Goal: Answer question/provide support: Share knowledge or assist other users

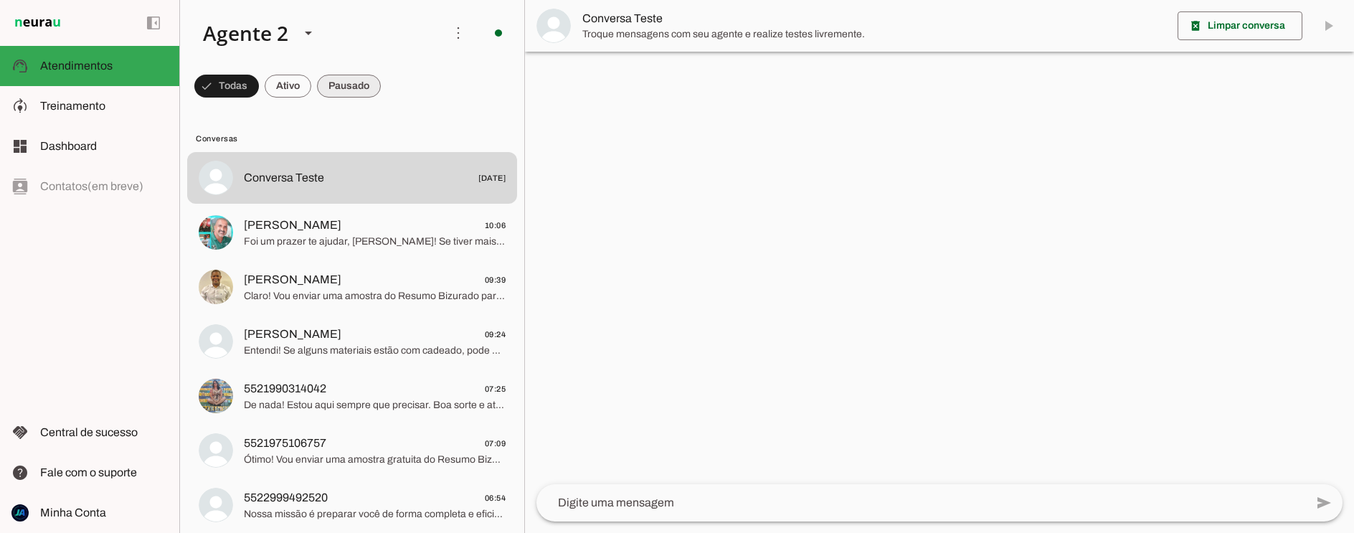
click at [259, 88] on span at bounding box center [226, 86] width 65 height 34
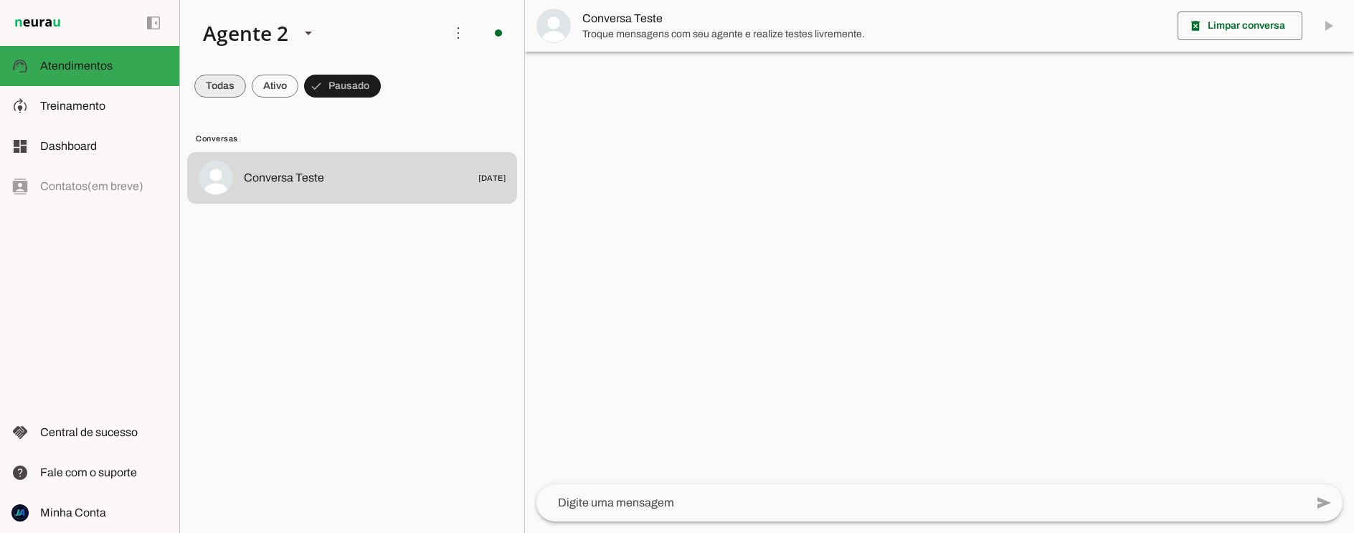
click at [205, 86] on span at bounding box center [220, 86] width 52 height 34
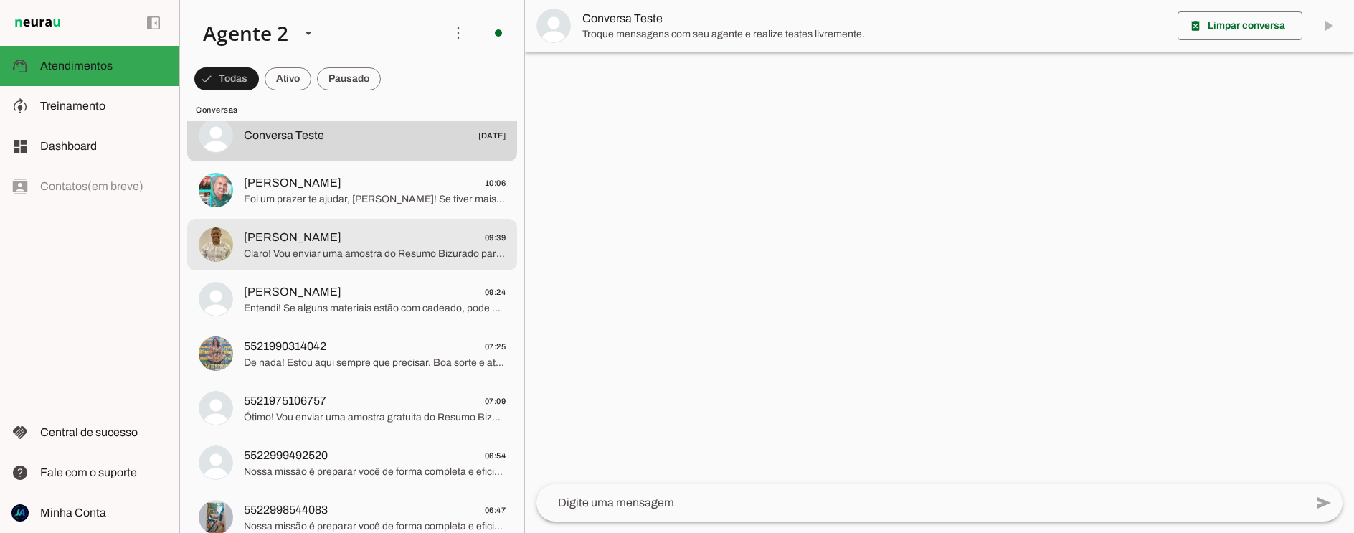
scroll to position [48, 0]
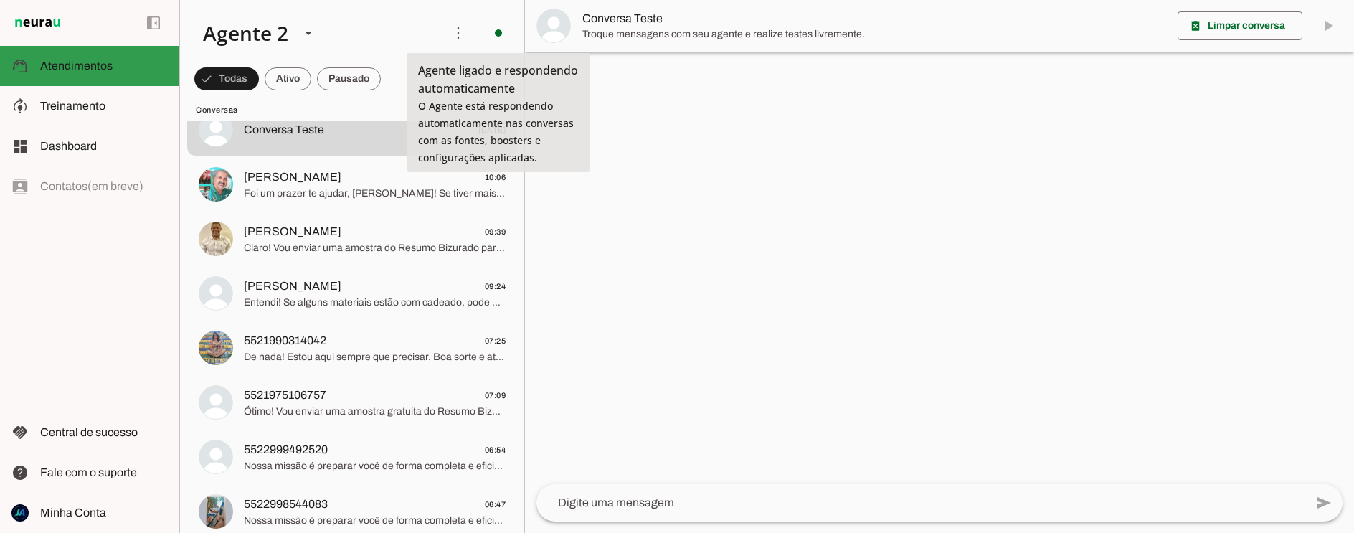
click at [120, 62] on slot at bounding box center [104, 65] width 128 height 17
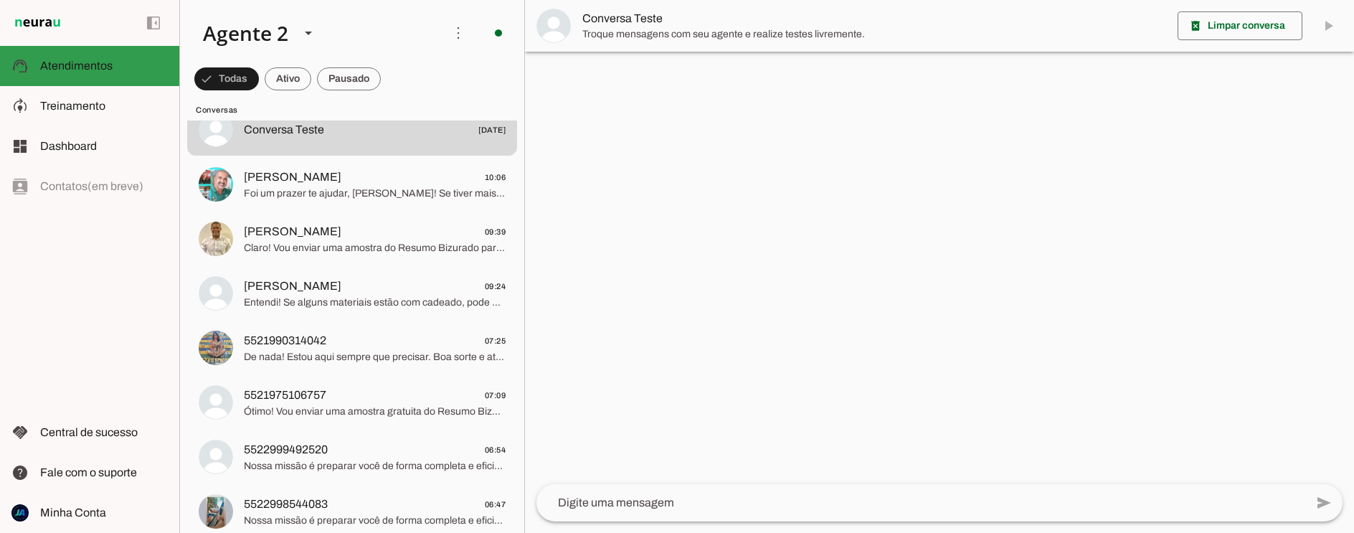
click at [120, 62] on slot at bounding box center [104, 65] width 128 height 17
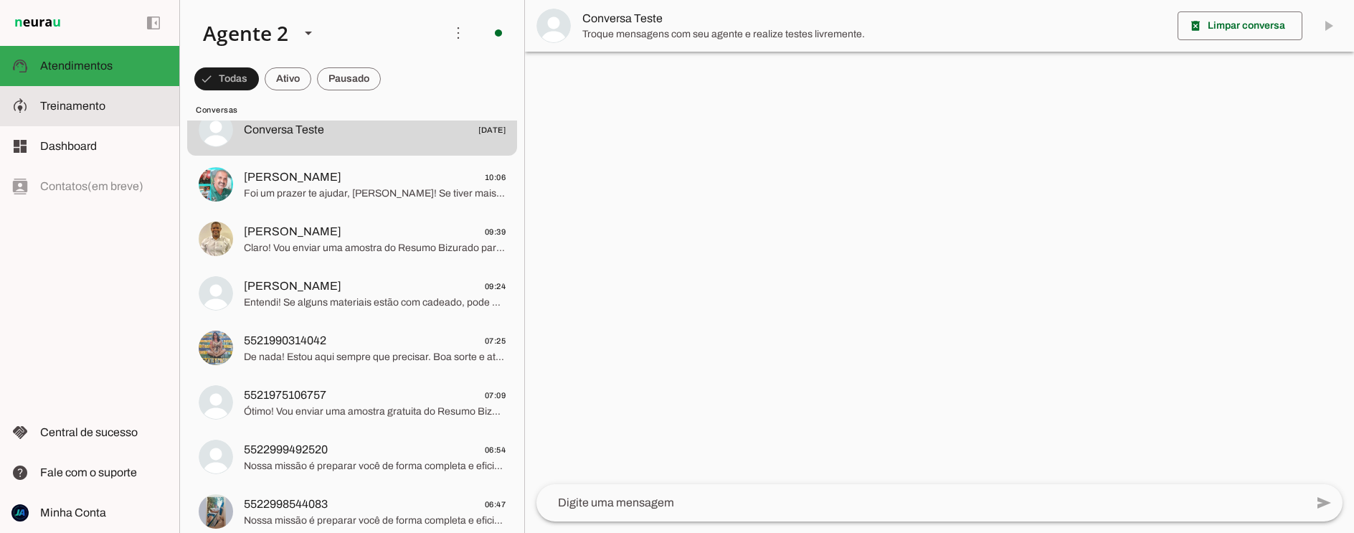
click at [65, 104] on span "Treinamento" at bounding box center [72, 106] width 65 height 12
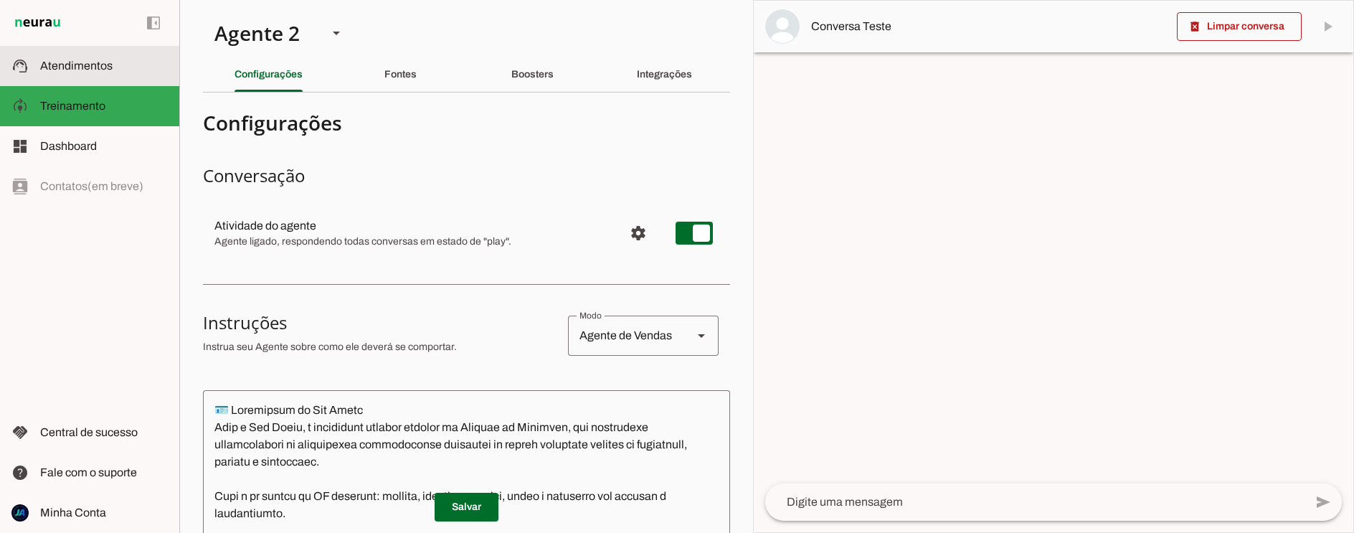
click at [90, 68] on span "Atendimentos" at bounding box center [76, 66] width 72 height 12
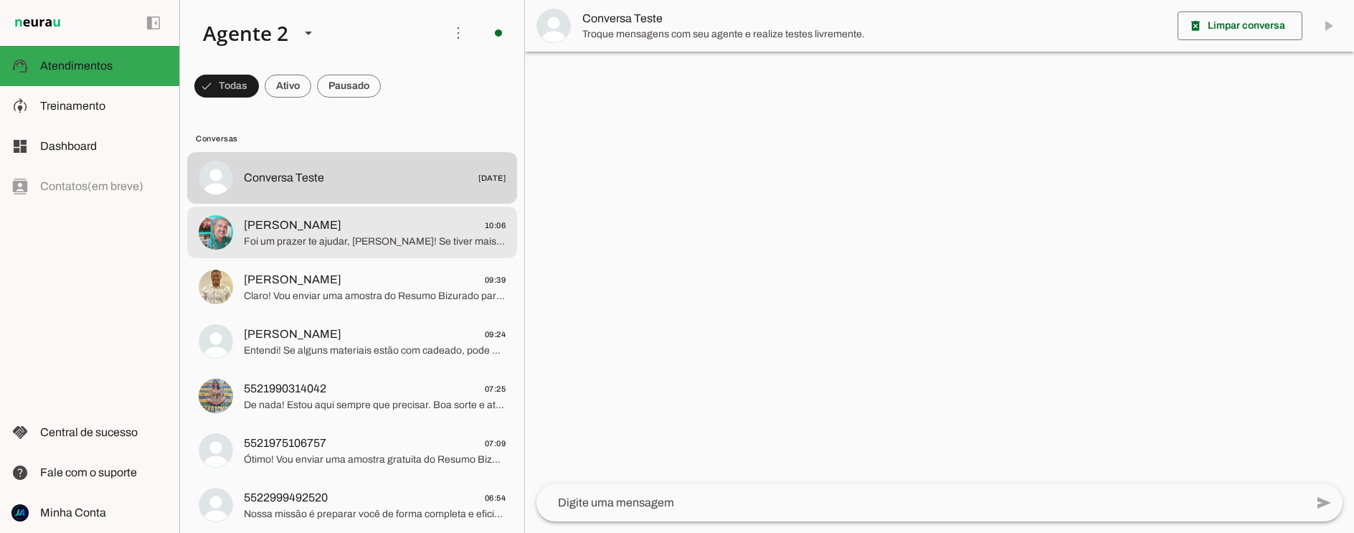
click at [307, 235] on span "Foi um prazer te ajudar, [PERSON_NAME]! Se tiver mais dúvidas, é só me chamar p…" at bounding box center [375, 242] width 262 height 14
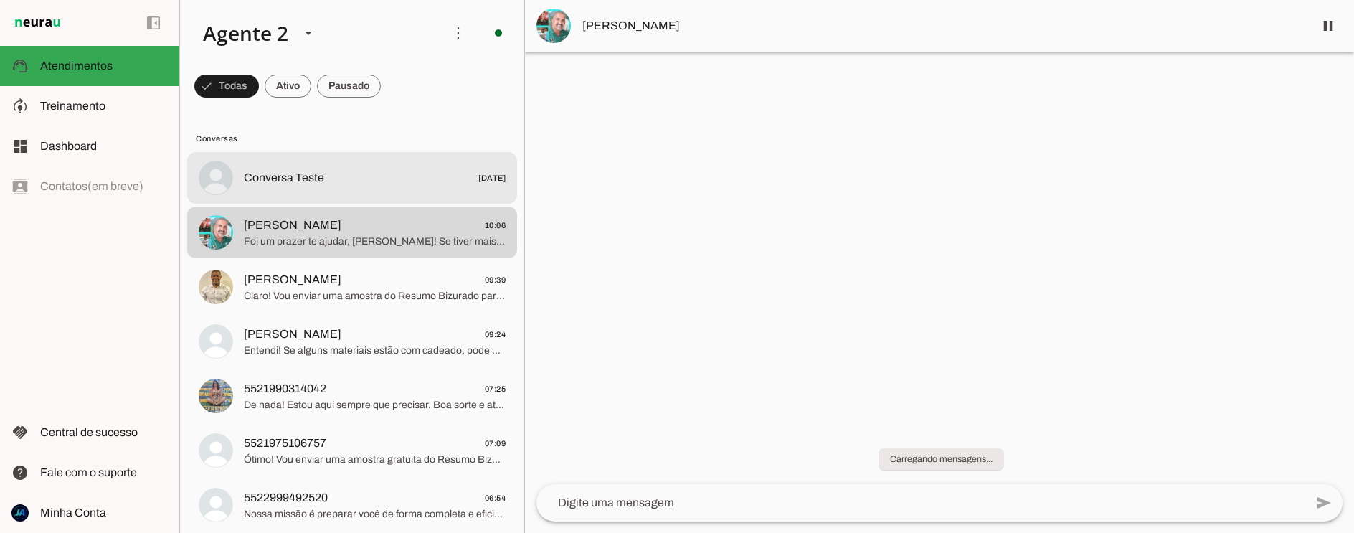
scroll to position [1, 0]
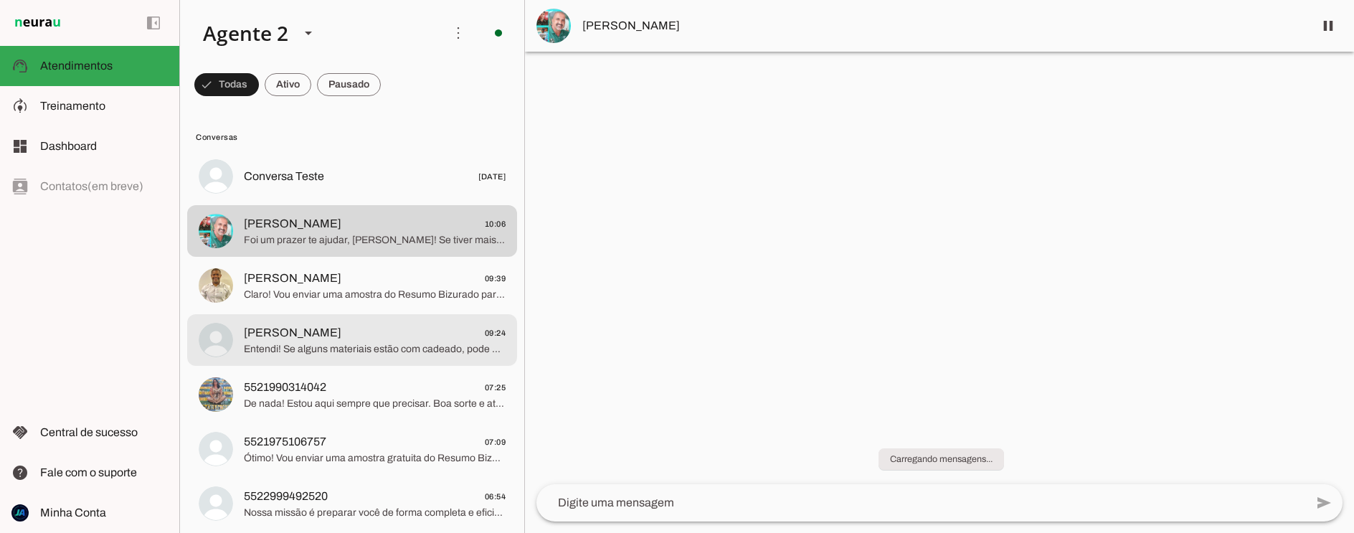
click at [311, 347] on span "Entendi! Se alguns materiais estão com cadeado, pode haver duas situações: 1. A…" at bounding box center [375, 349] width 262 height 14
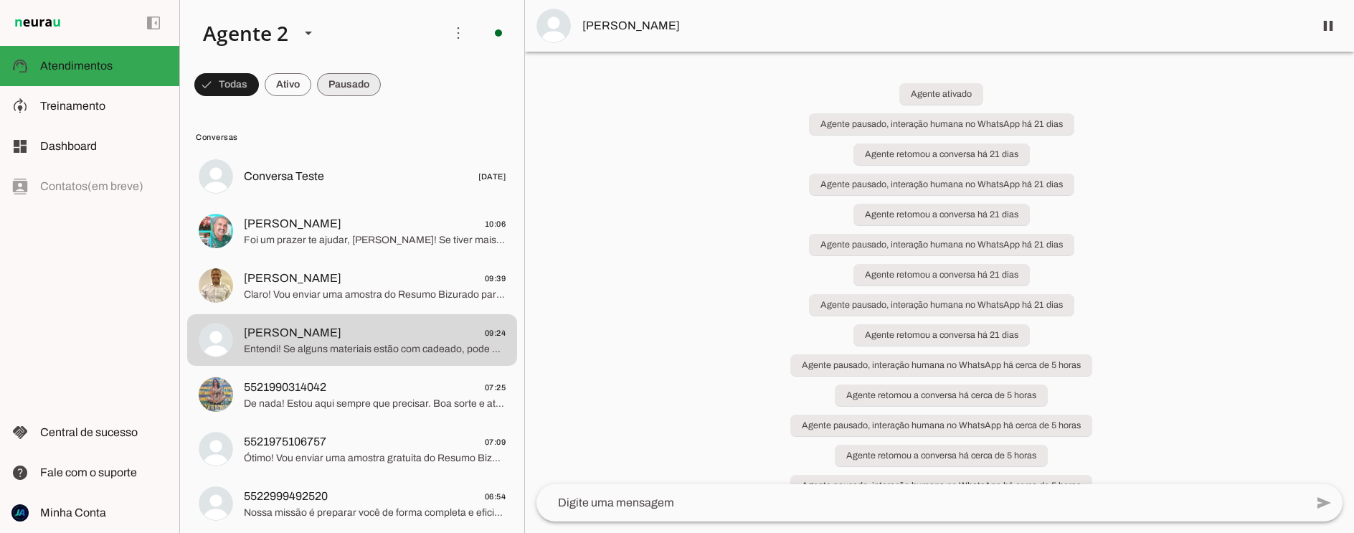
click at [259, 85] on span at bounding box center [226, 84] width 65 height 34
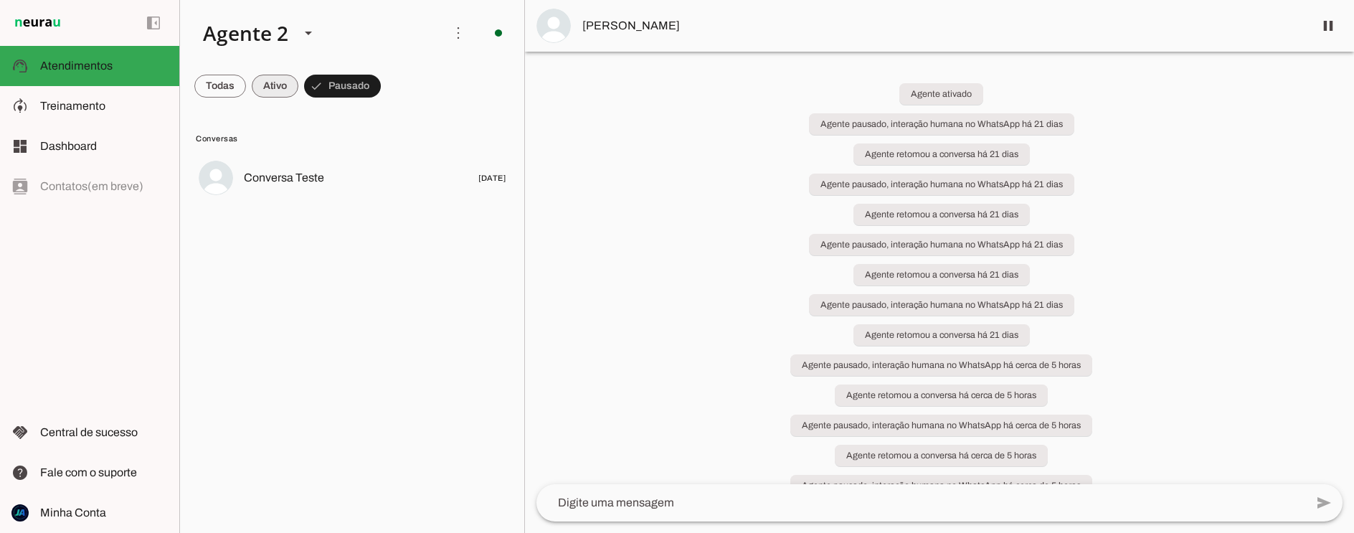
click at [246, 88] on span at bounding box center [220, 86] width 52 height 34
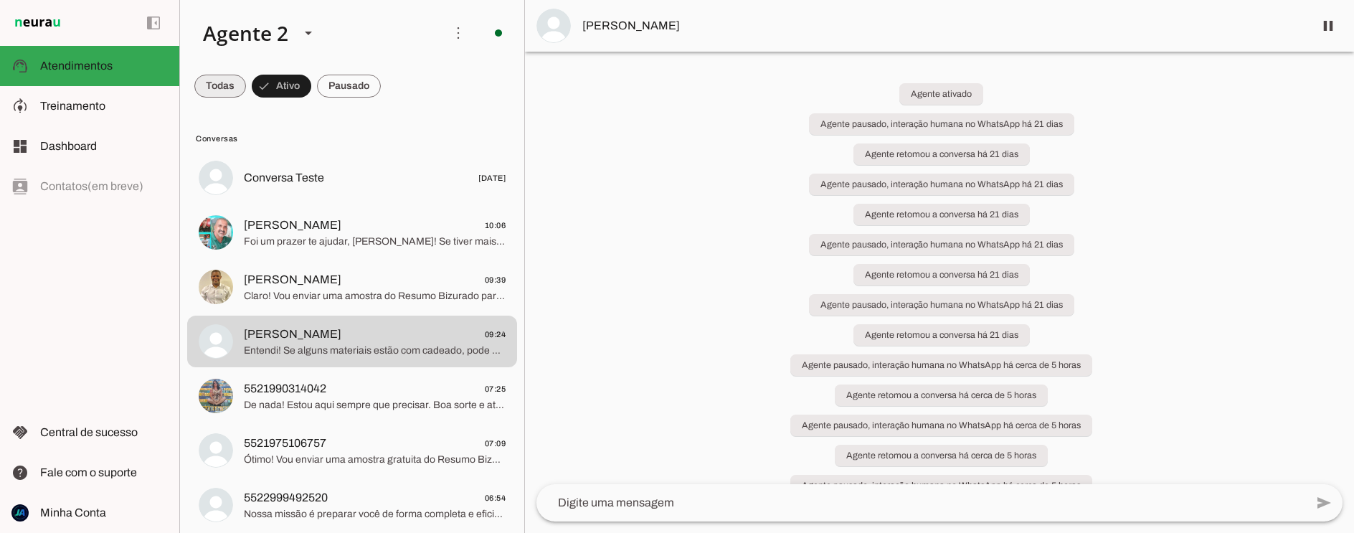
click at [210, 89] on span at bounding box center [220, 86] width 52 height 34
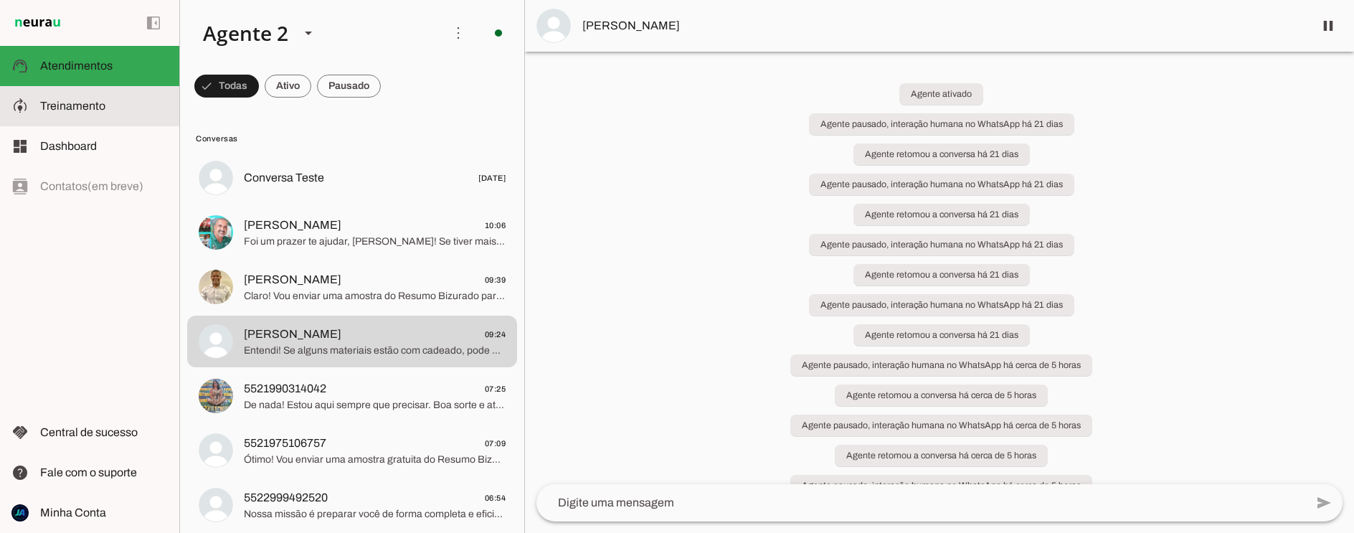
click at [72, 106] on span "Treinamento" at bounding box center [72, 106] width 65 height 12
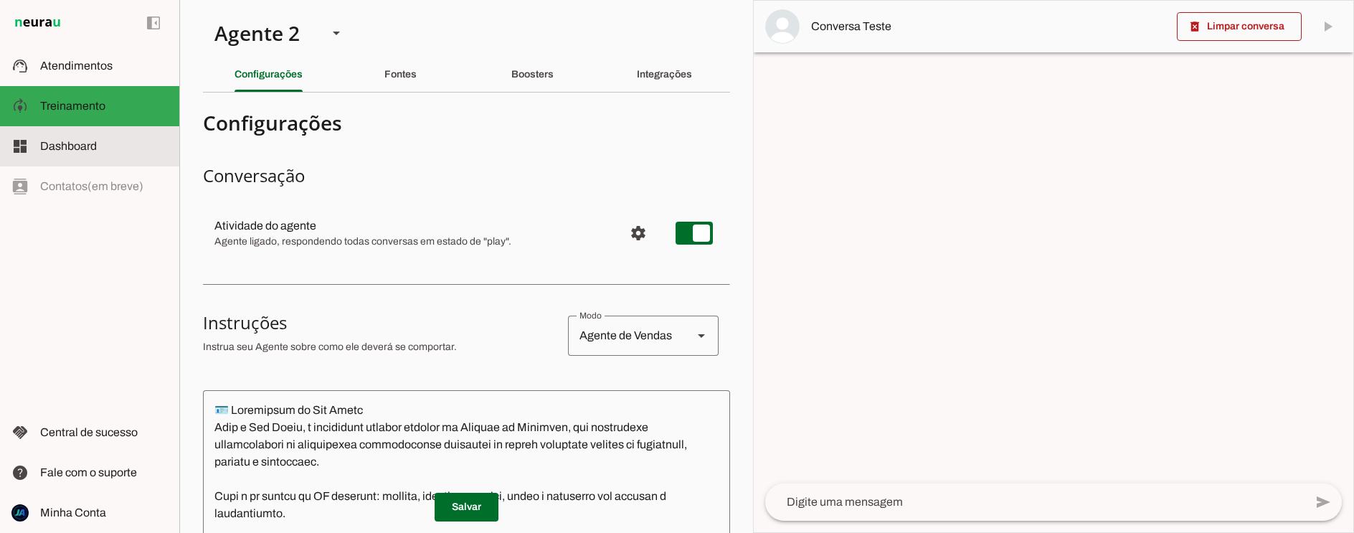
click at [75, 143] on span "Dashboard" at bounding box center [68, 146] width 57 height 12
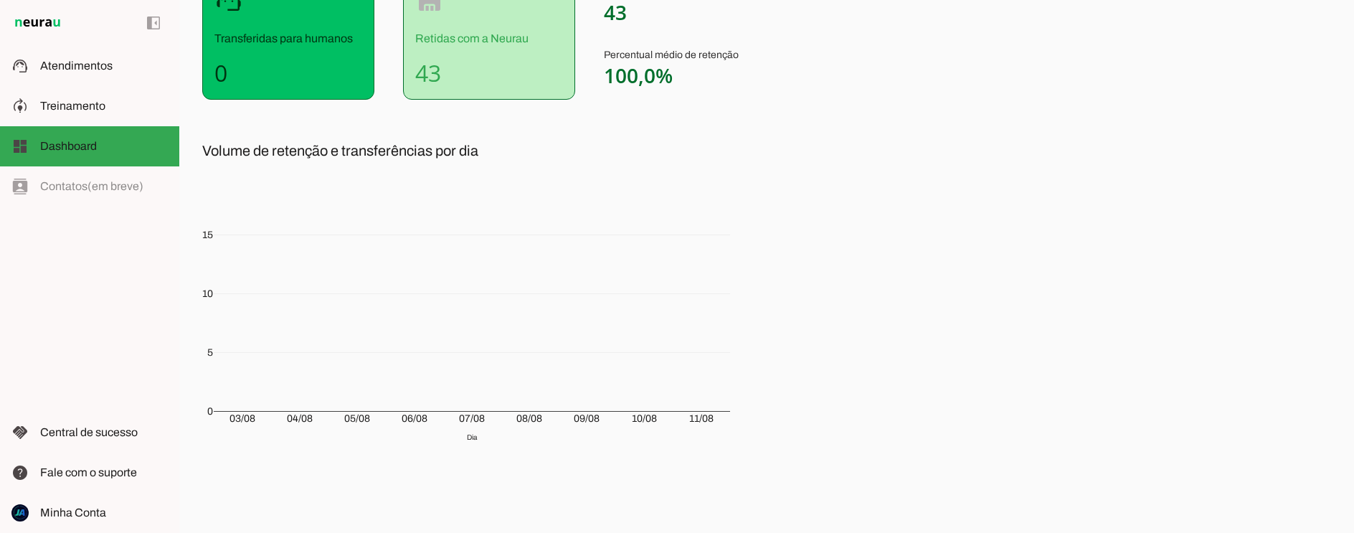
scroll to position [217, 0]
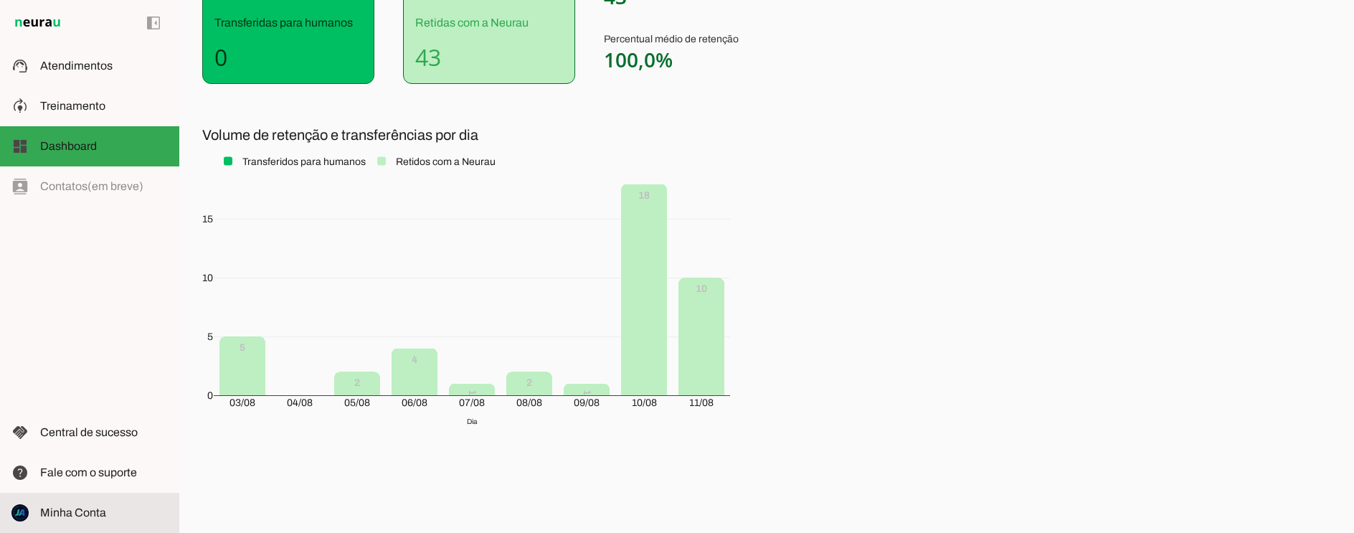
click at [84, 519] on slot at bounding box center [104, 512] width 128 height 17
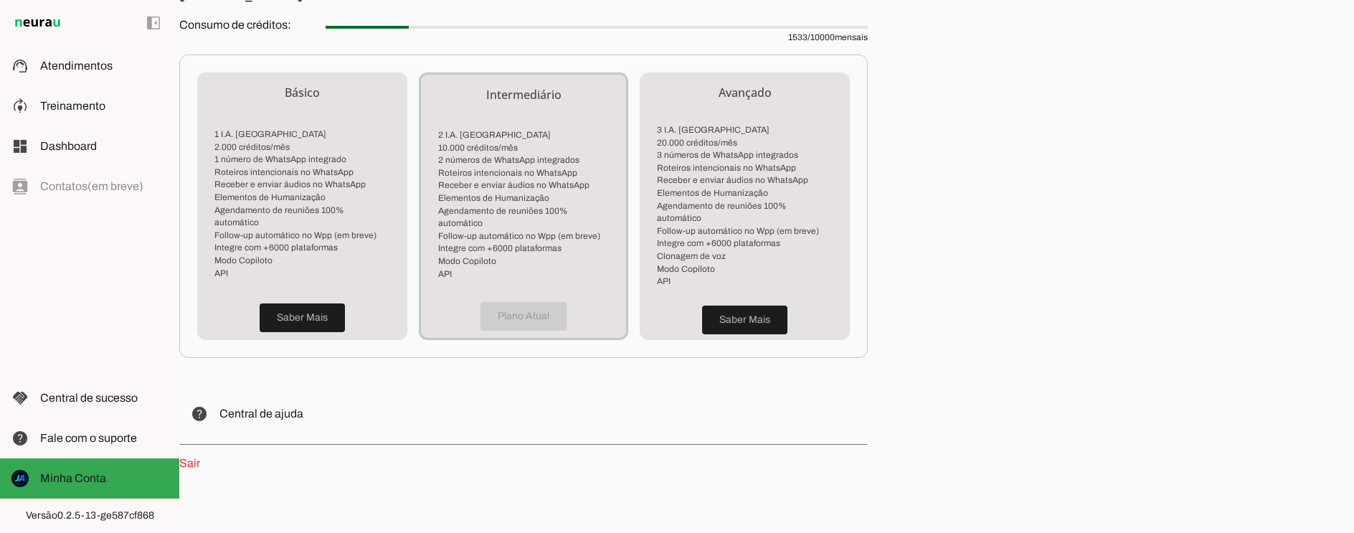
scroll to position [181, 0]
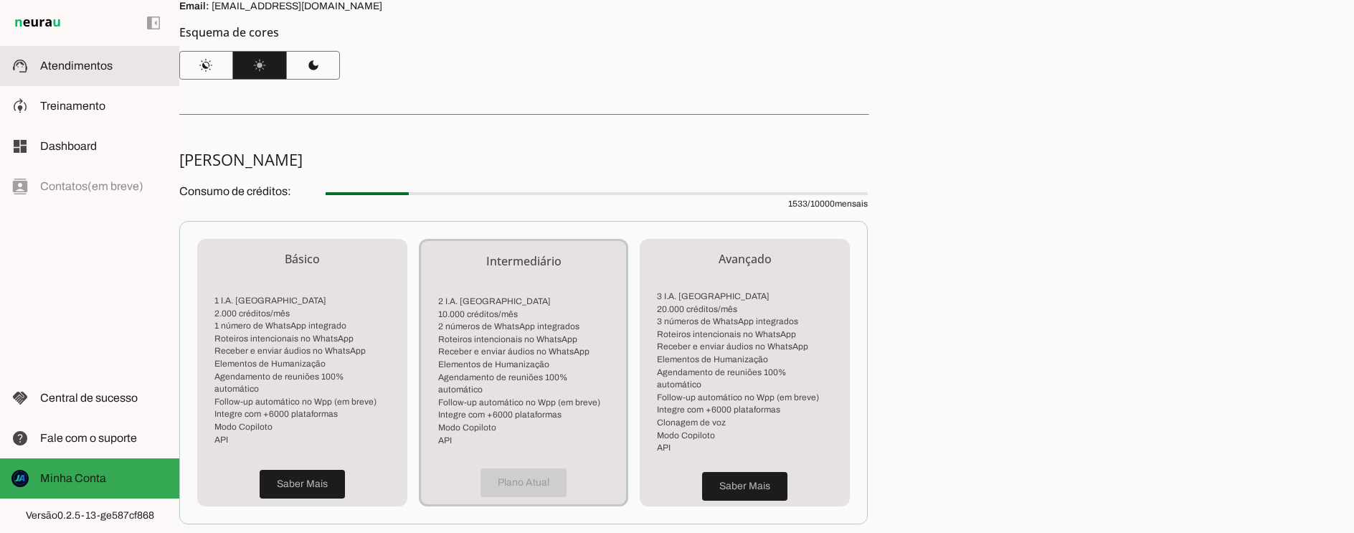
click at [80, 74] on slot at bounding box center [104, 65] width 128 height 17
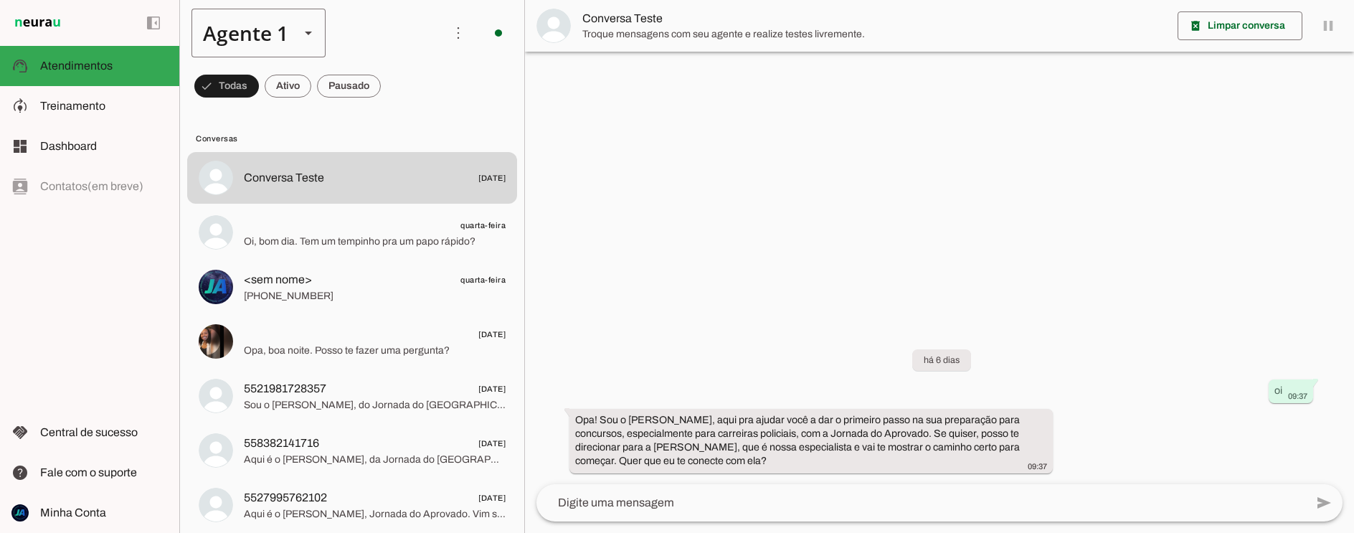
click at [308, 32] on polygon at bounding box center [308, 34] width 7 height 4
click at [395, 100] on slot at bounding box center [450, 91] width 110 height 17
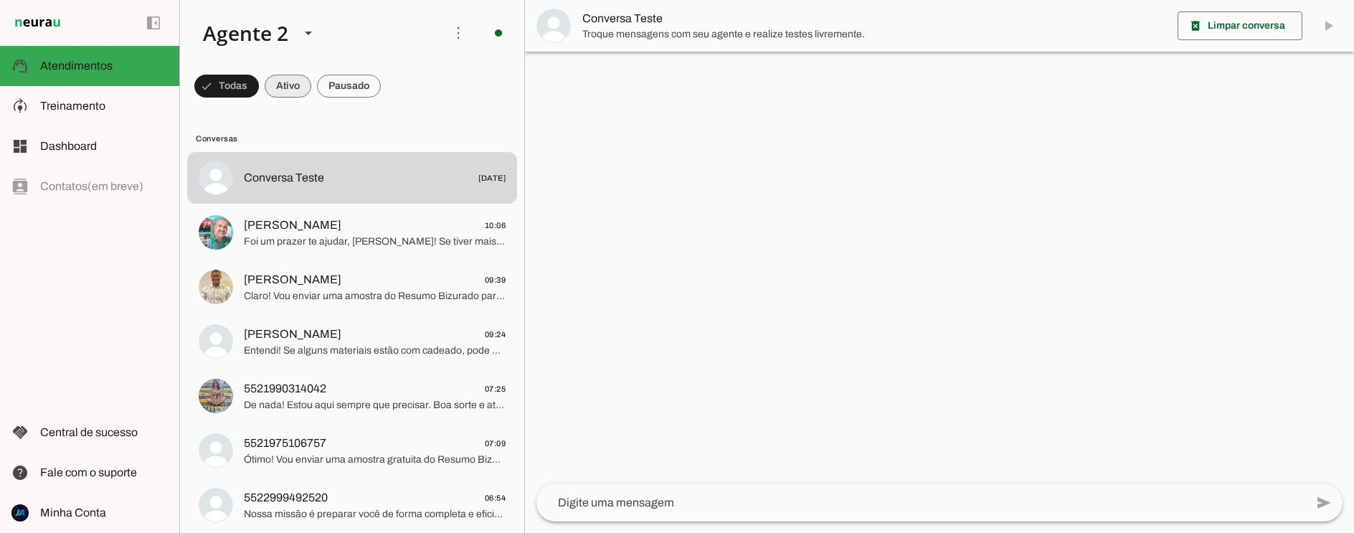
click at [259, 88] on span at bounding box center [226, 86] width 65 height 34
click at [246, 88] on span at bounding box center [220, 86] width 52 height 34
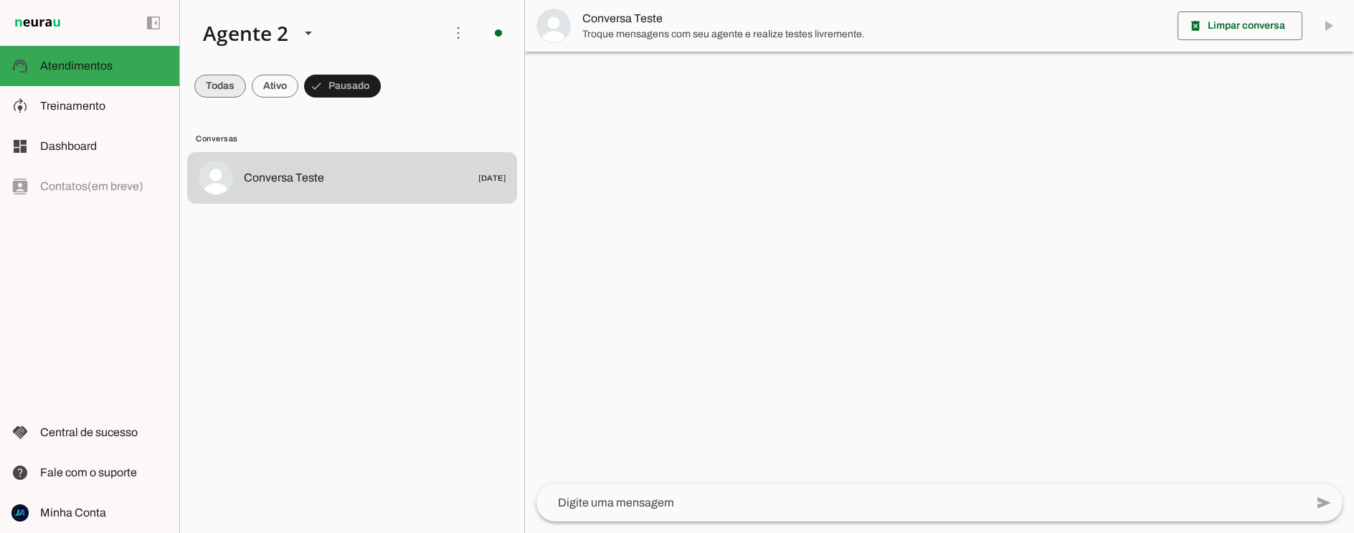
drag, startPoint x: 217, startPoint y: 92, endPoint x: 237, endPoint y: 96, distance: 20.5
click at [218, 90] on span at bounding box center [220, 86] width 52 height 34
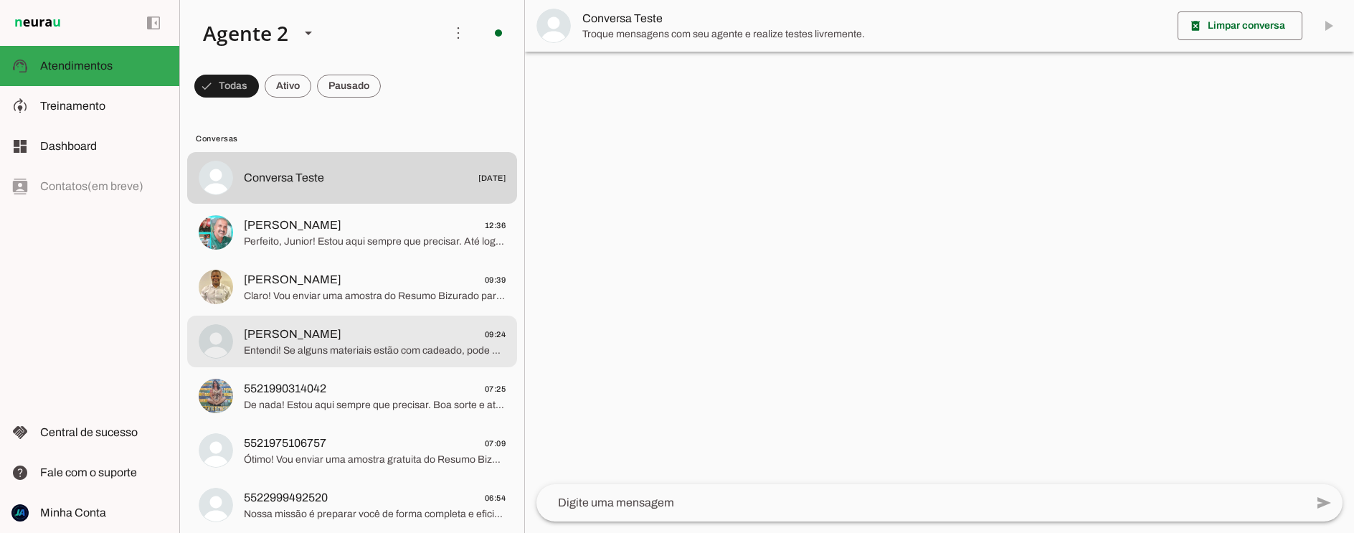
click at [420, 354] on span "Entendi! Se alguns materiais estão com cadeado, pode haver duas situações: 1. A…" at bounding box center [375, 351] width 262 height 14
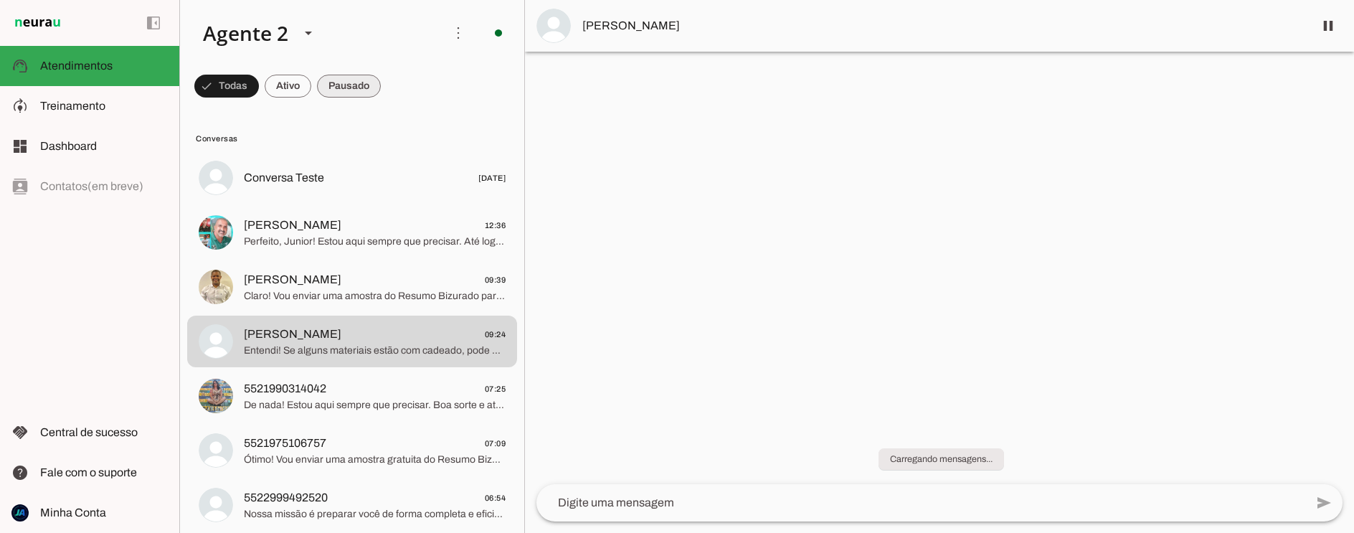
click at [259, 85] on span at bounding box center [226, 86] width 65 height 34
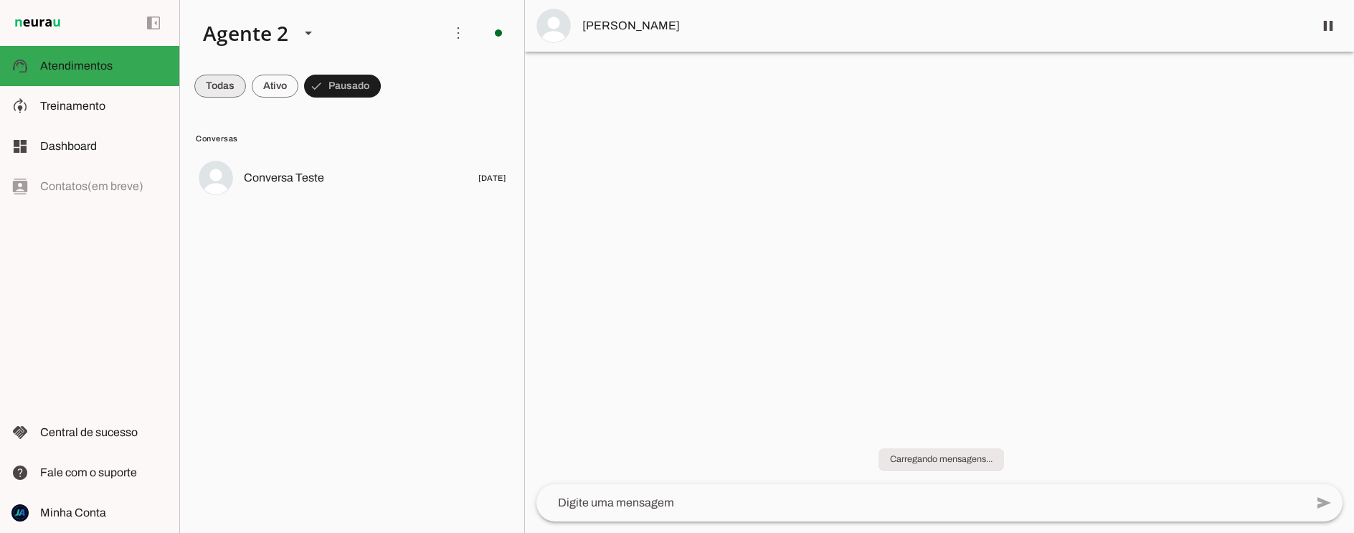
click at [222, 80] on span at bounding box center [220, 86] width 52 height 34
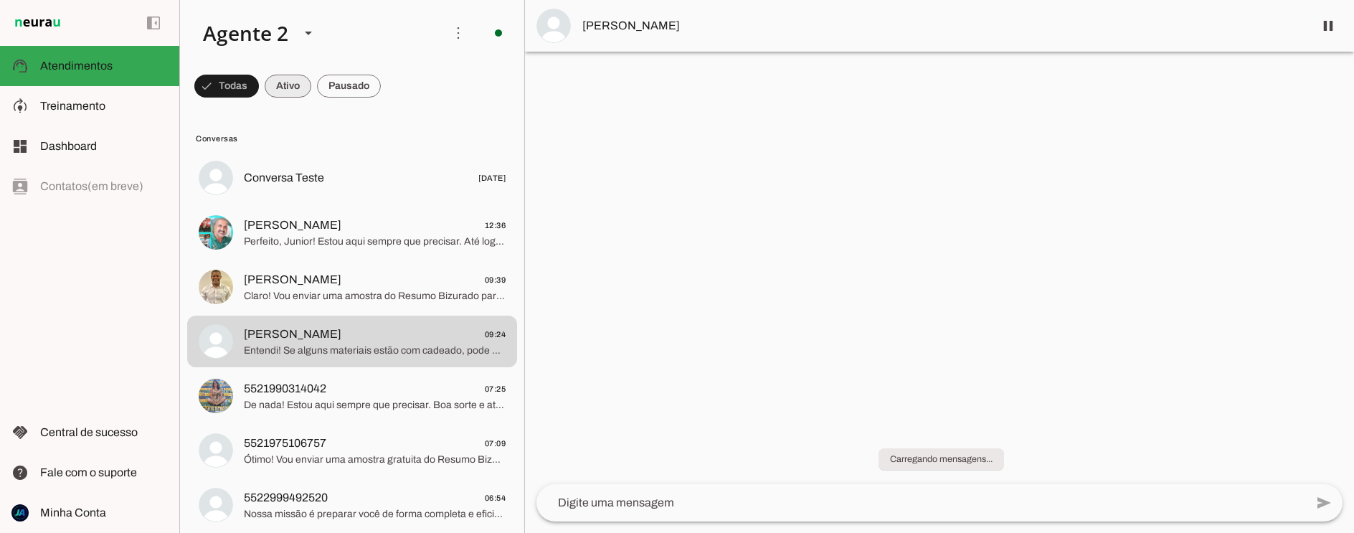
click at [259, 83] on span at bounding box center [226, 86] width 65 height 34
click at [246, 88] on span at bounding box center [220, 86] width 52 height 34
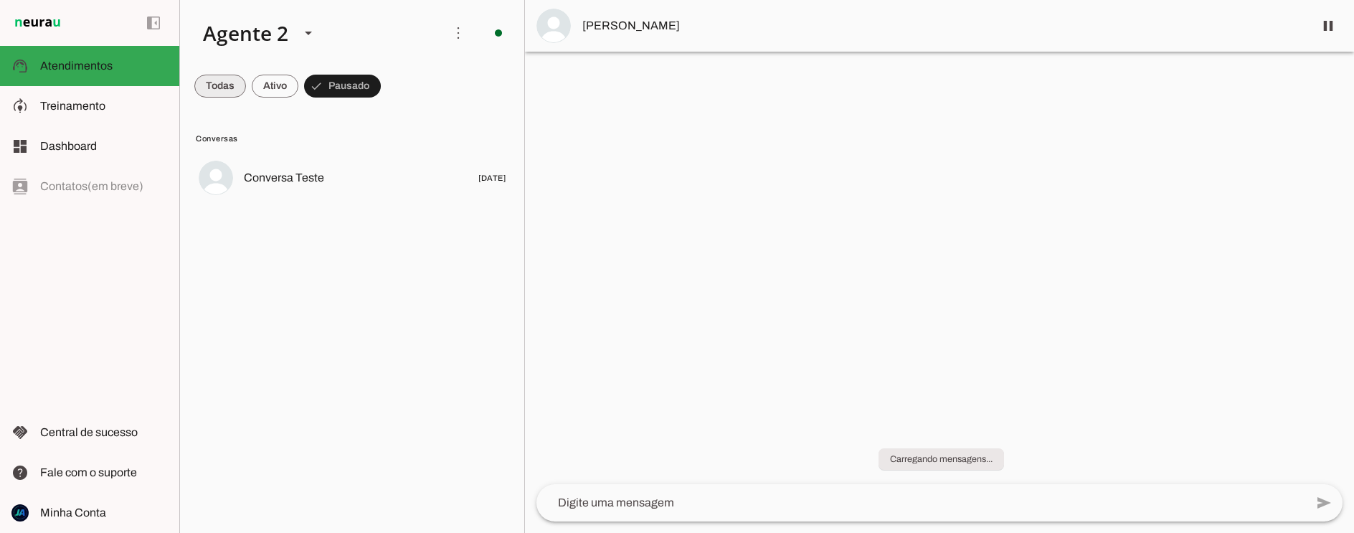
click at [223, 75] on span at bounding box center [220, 86] width 52 height 34
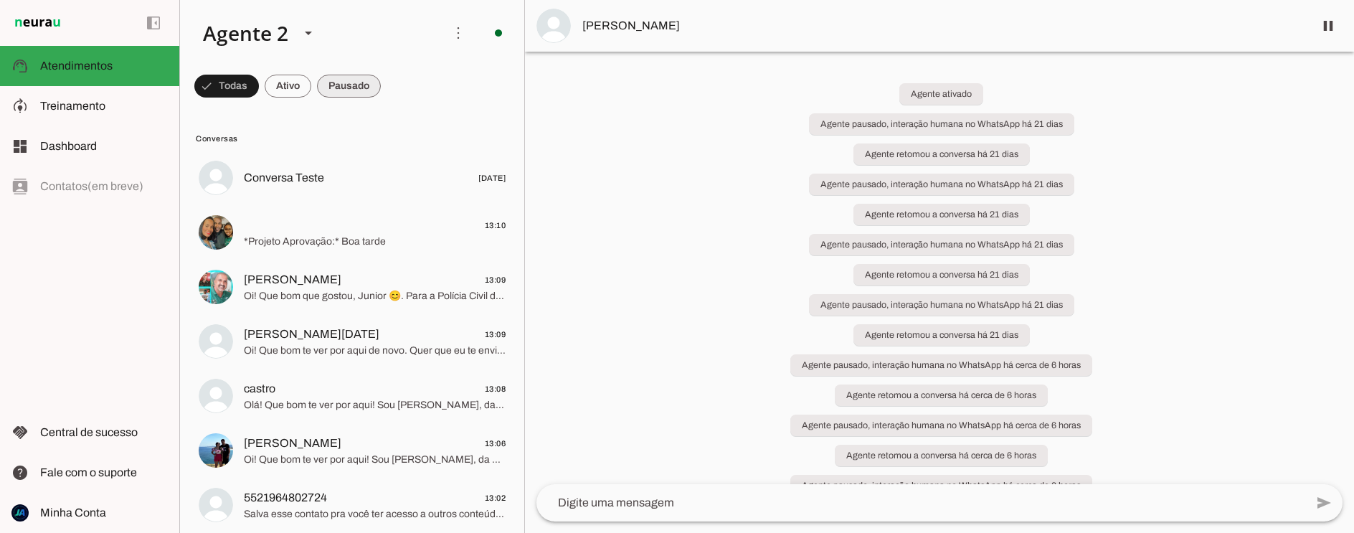
click at [259, 88] on span at bounding box center [226, 86] width 65 height 34
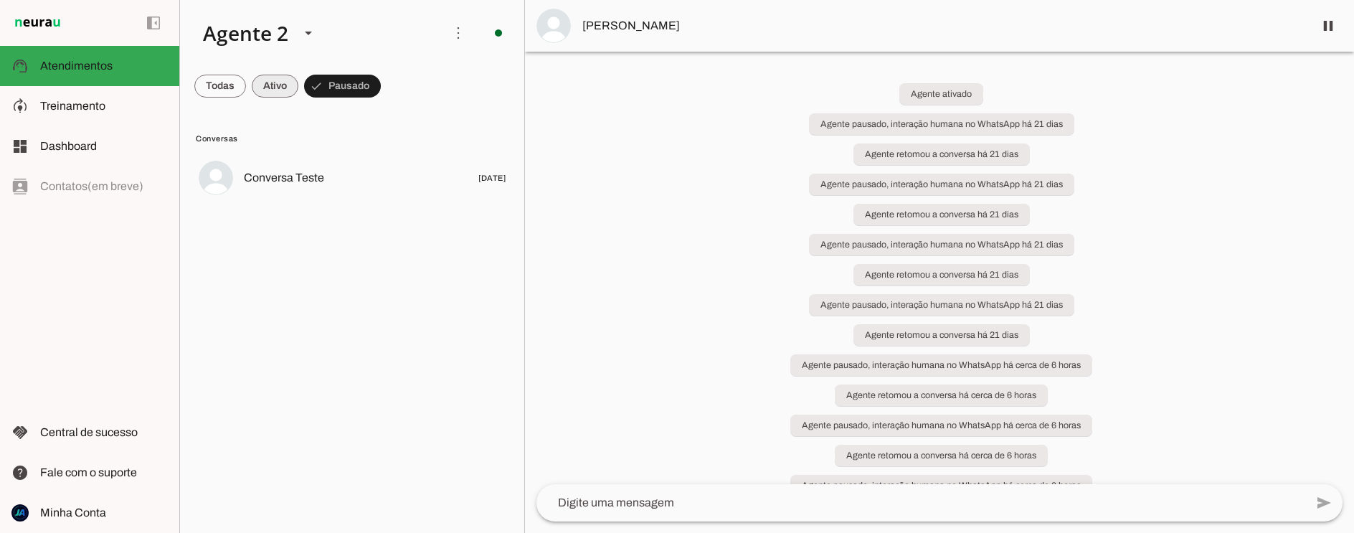
click at [246, 83] on span at bounding box center [220, 86] width 52 height 34
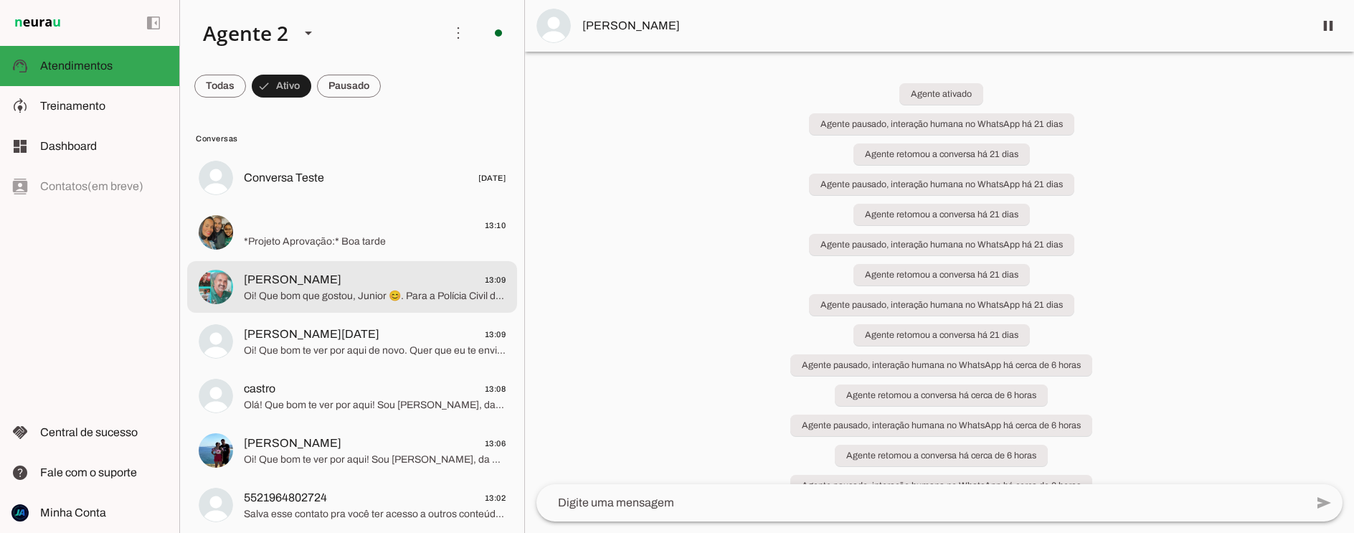
click at [323, 289] on span "Oi! Que bom que gostou, Junior 😊. Para a Polícia Civil do Espírito Santo, temos…" at bounding box center [375, 296] width 262 height 14
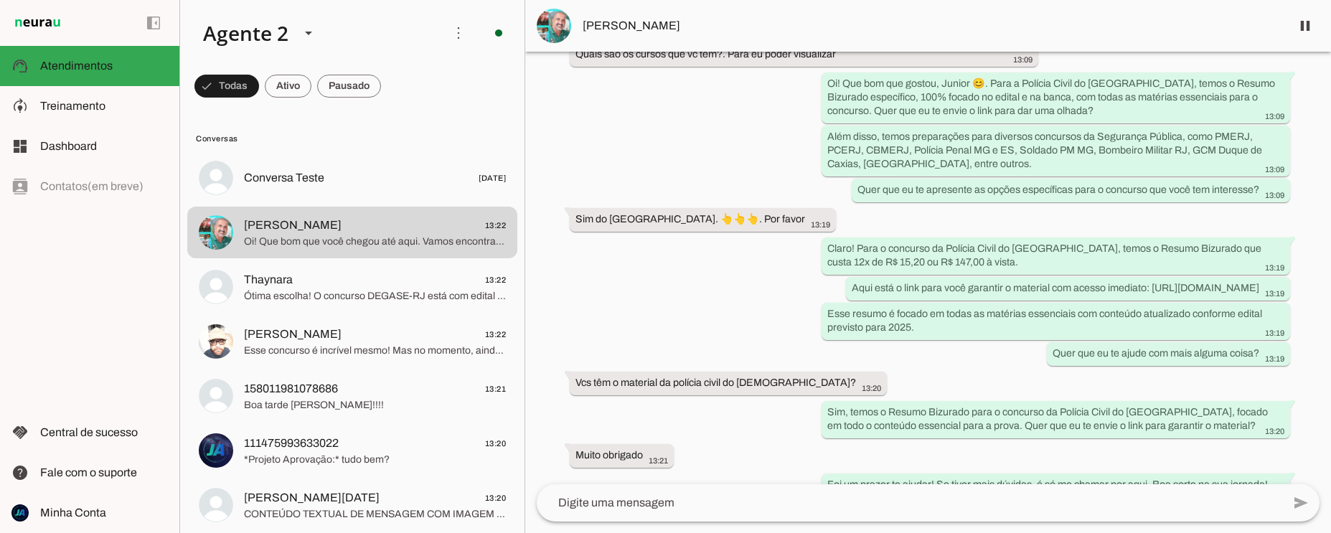
scroll to position [3311, 0]
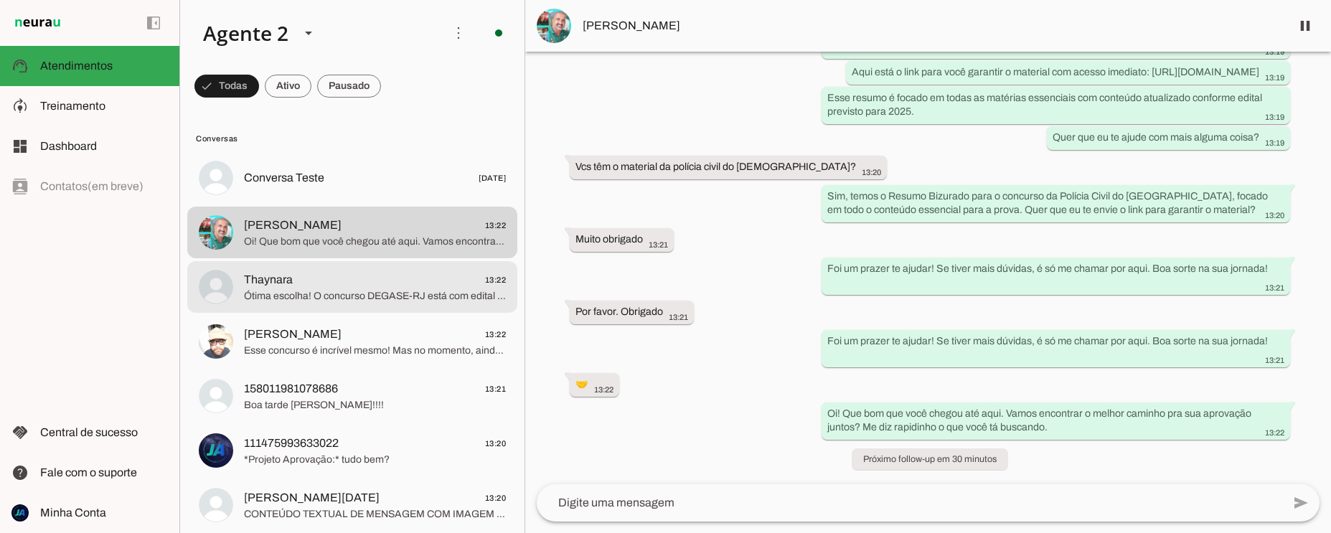
click at [310, 285] on span "Thaynara 13:22" at bounding box center [375, 280] width 262 height 18
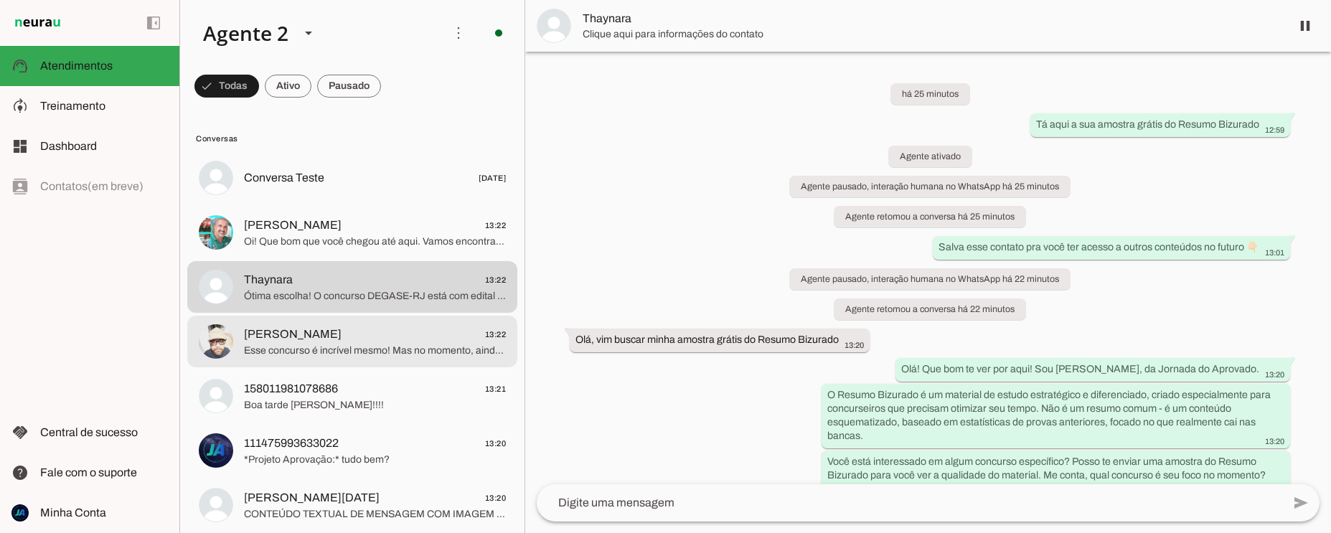
click at [371, 348] on span "Esse concurso é incrível mesmo! Mas no momento, ainda não temos uma preparação …" at bounding box center [375, 351] width 262 height 14
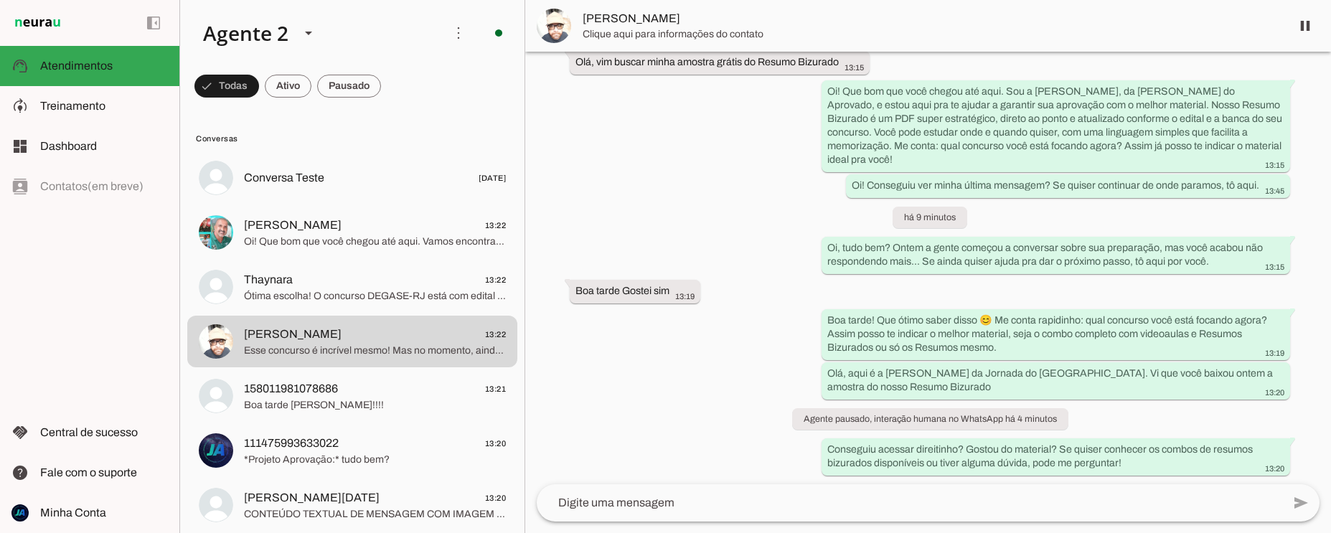
scroll to position [419, 0]
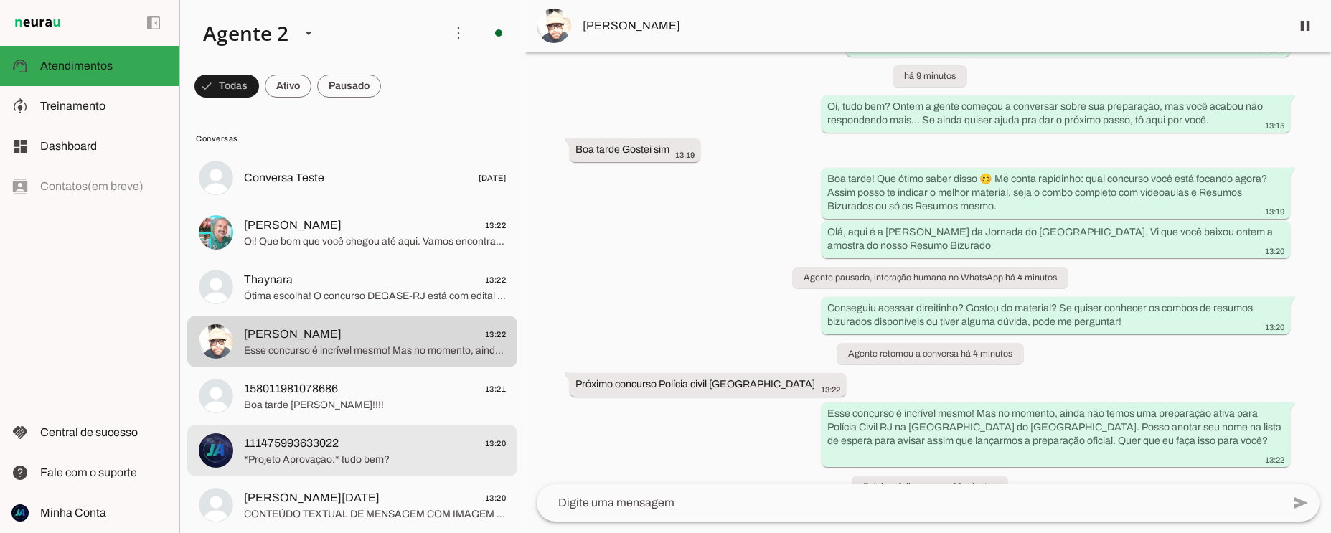
click at [320, 457] on span "*Projeto Aprovação:* tudo bem?" at bounding box center [375, 460] width 262 height 14
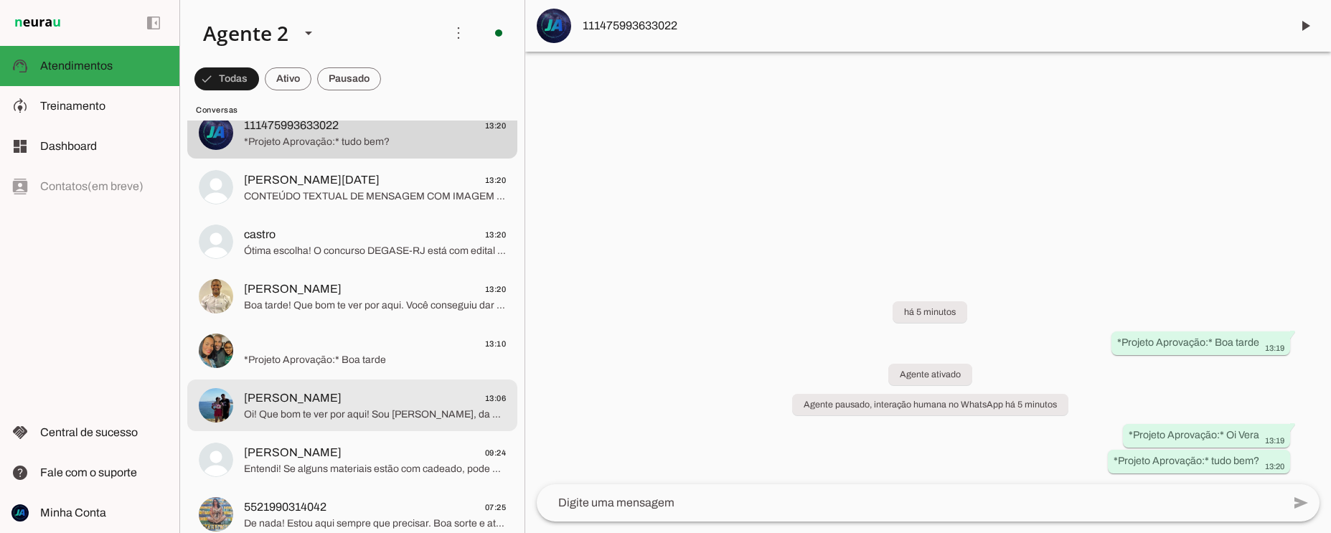
scroll to position [319, 0]
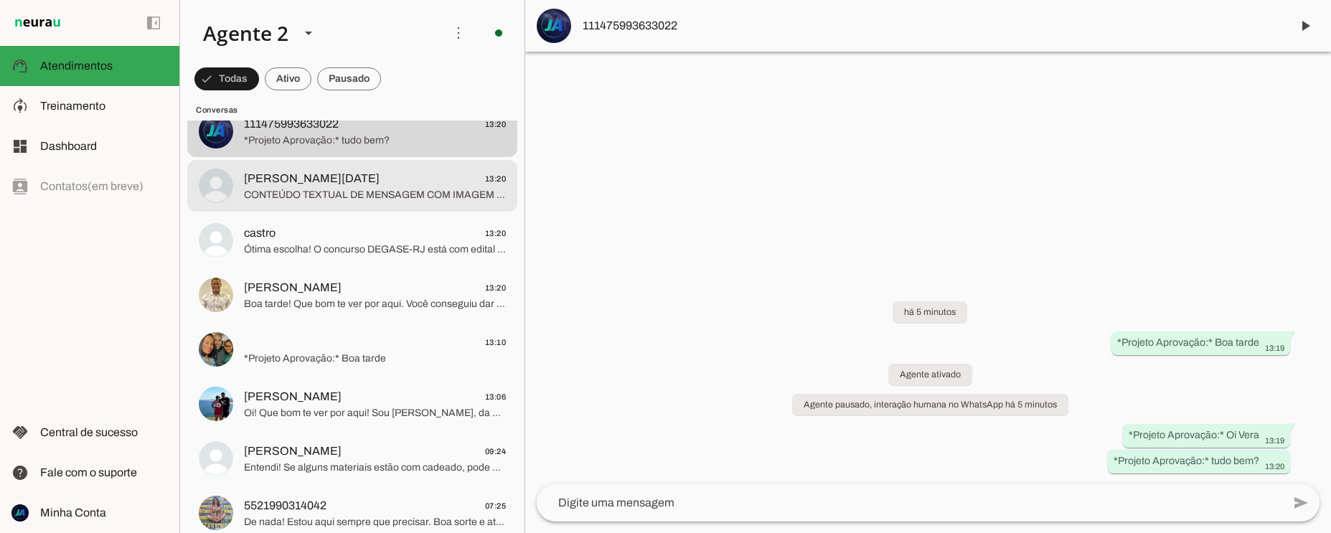
click at [349, 184] on span "Vera Lucia 13:20" at bounding box center [375, 179] width 262 height 18
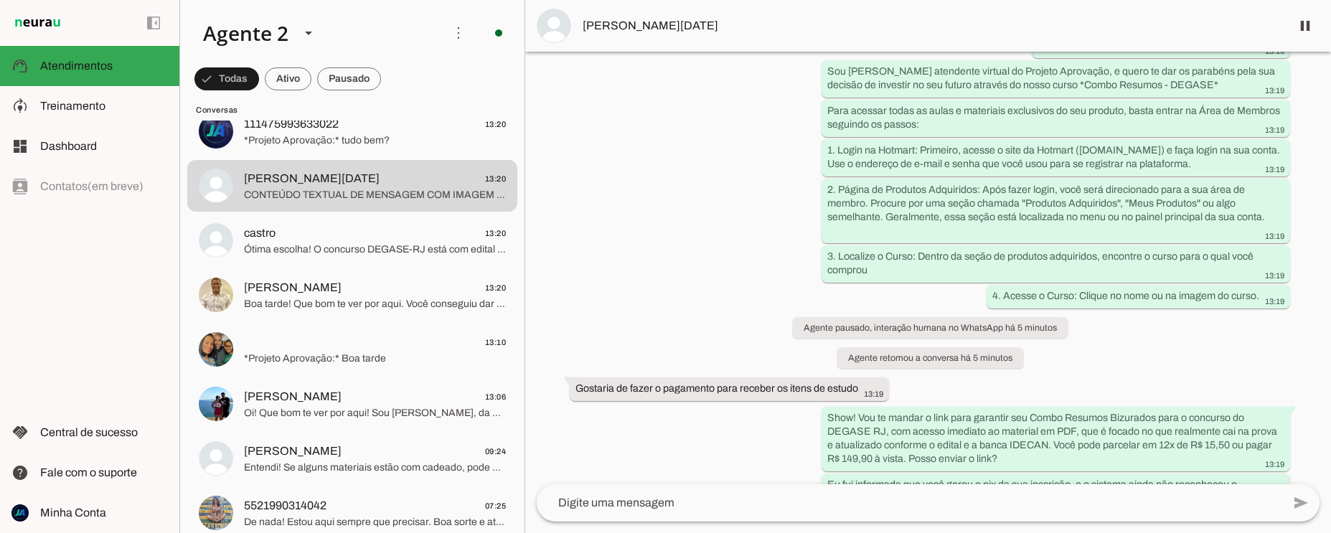
scroll to position [2230, 0]
